Goal: Task Accomplishment & Management: Manage account settings

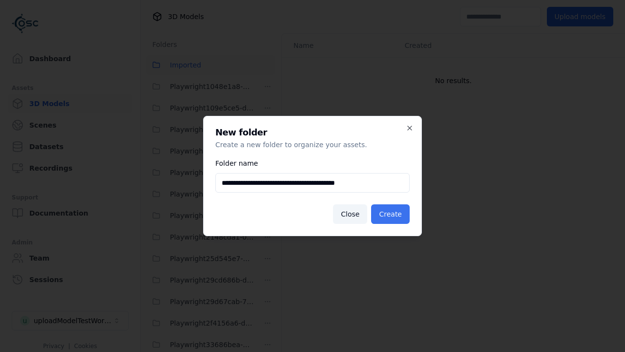
type input "**********"
click at [392, 214] on button "Create" at bounding box center [390, 214] width 39 height 20
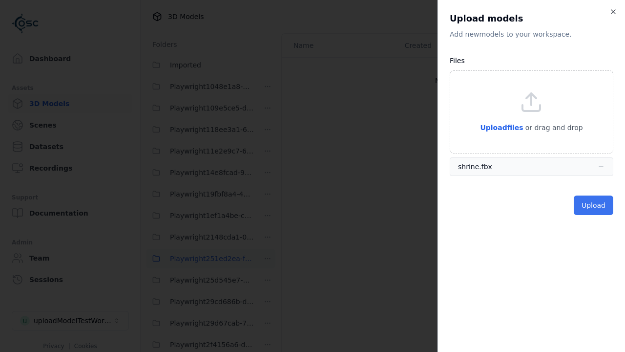
click at [594, 205] on button "Upload" at bounding box center [594, 205] width 40 height 20
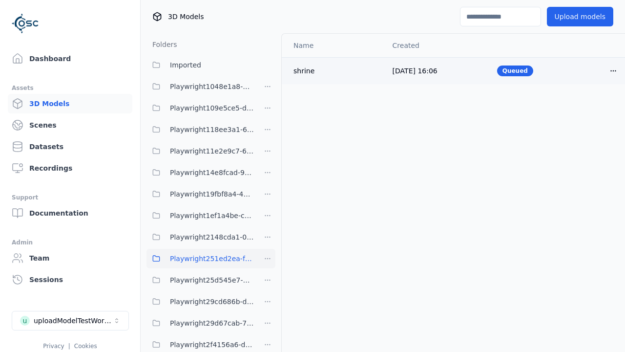
click at [613, 70] on html "Support Dashboard Assets 3D Models Scenes Datasets Recordings Support Documenta…" at bounding box center [312, 176] width 625 height 352
click at [592, 107] on div "Delete" at bounding box center [592, 108] width 58 height 16
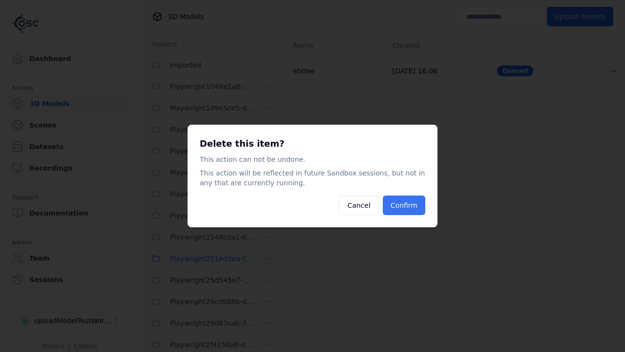
click at [405, 205] on button "Confirm" at bounding box center [404, 205] width 42 height 20
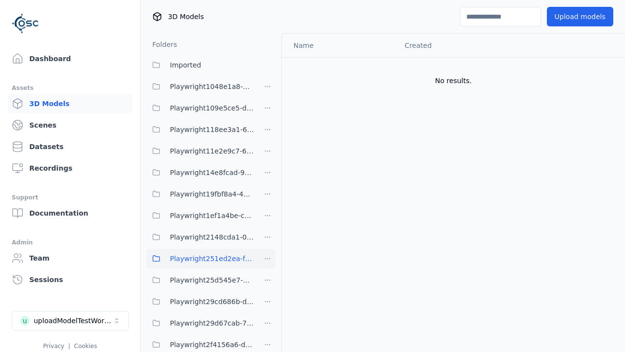
click at [268, 258] on html "Support Dashboard Assets 3D Models Scenes Datasets Recordings Support Documenta…" at bounding box center [312, 176] width 625 height 352
